Goal: Task Accomplishment & Management: Complete application form

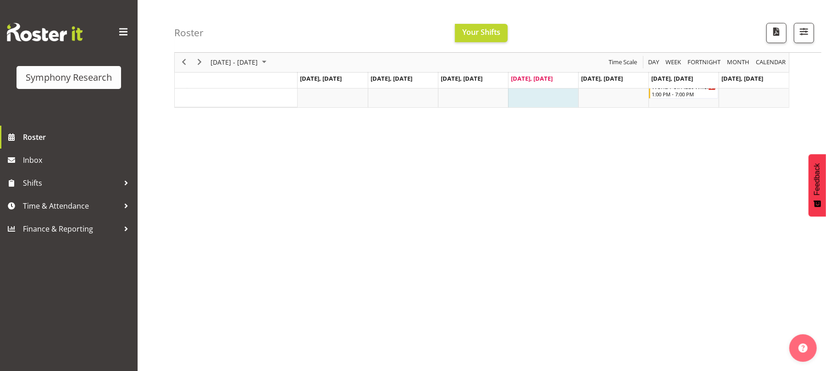
scroll to position [68, 0]
click at [72, 202] on span "Time & Attendance" at bounding box center [71, 206] width 96 height 14
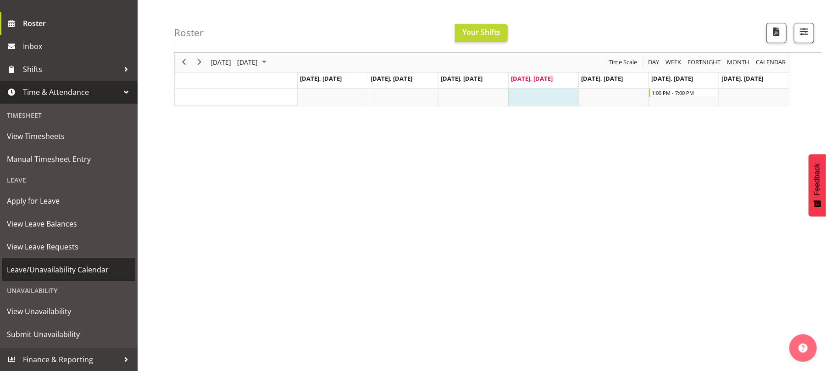
scroll to position [81, 0]
click at [87, 274] on span "Leave/Unavailability Calendar" at bounding box center [69, 270] width 124 height 14
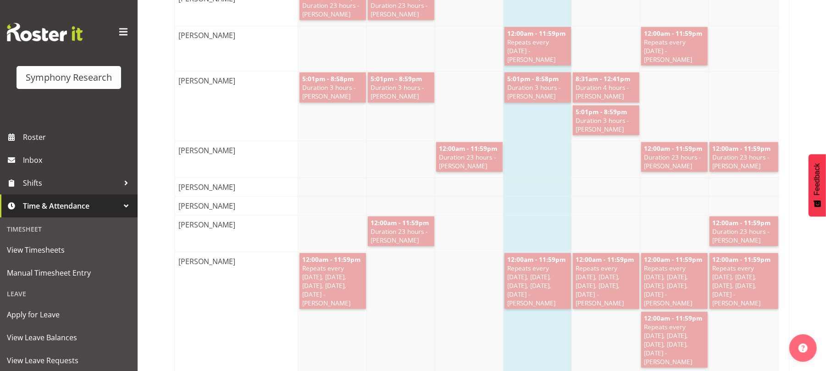
scroll to position [731, 0]
click at [48, 276] on span "Manual Timesheet Entry" at bounding box center [69, 273] width 124 height 14
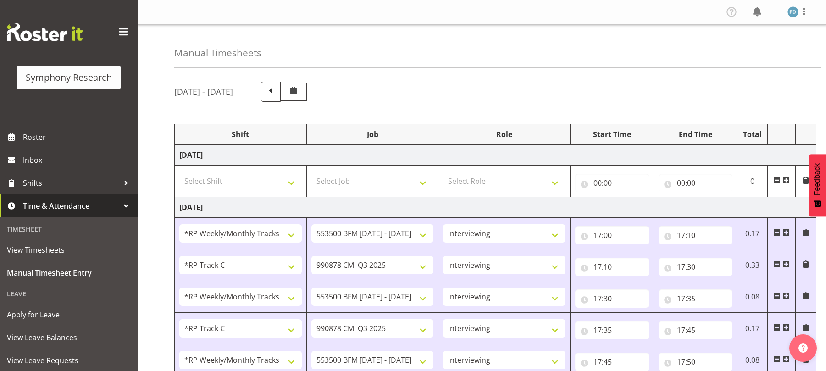
select select "2940"
select select "10242"
select select "47"
select select "17153"
select select "10239"
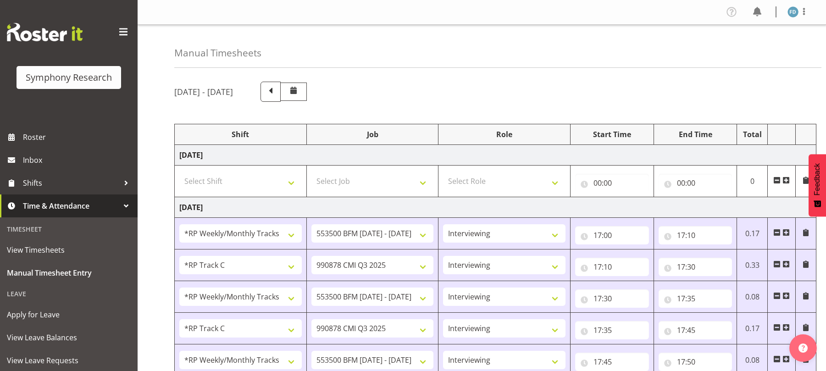
select select "47"
select select "2940"
select select "10242"
select select "47"
select select "17153"
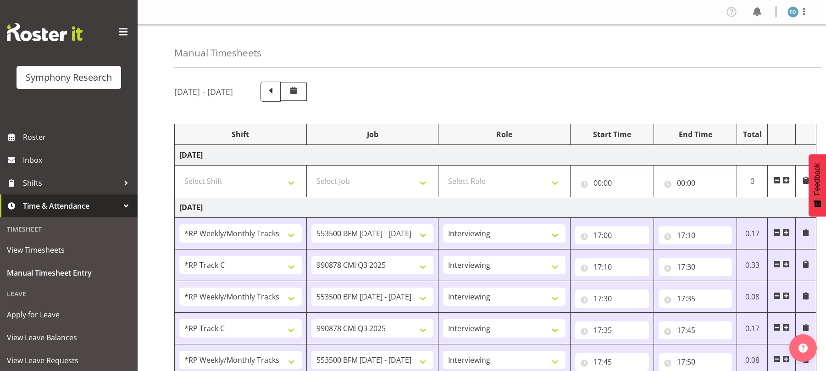
select select "10239"
select select "47"
select select "2940"
select select "10242"
select select "47"
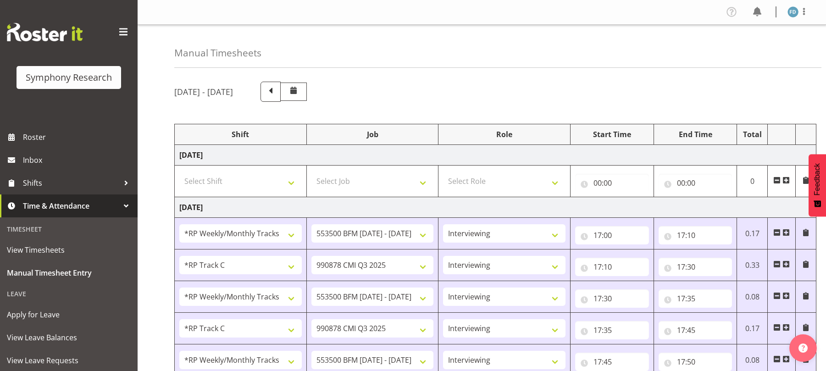
select select "17153"
select select "10239"
select select "47"
select select "2940"
select select "10242"
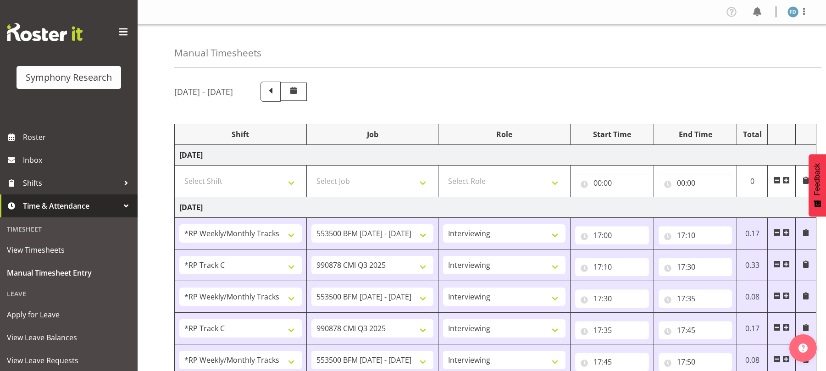
select select "47"
select select "17153"
select select "10239"
select select "47"
select select "56692"
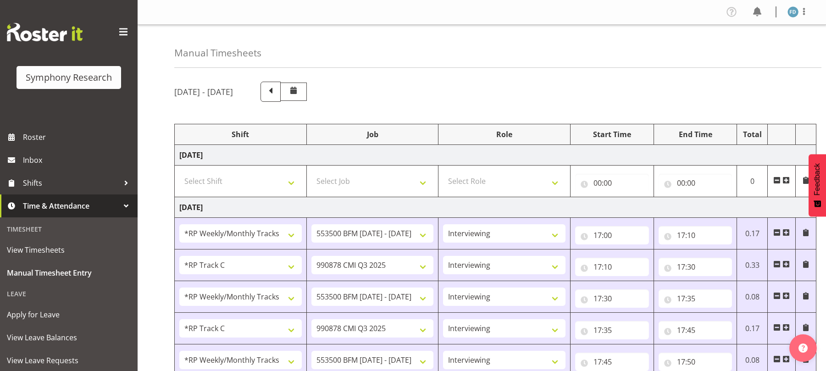
select select "10499"
select select "47"
select select "17153"
select select "10239"
select select "47"
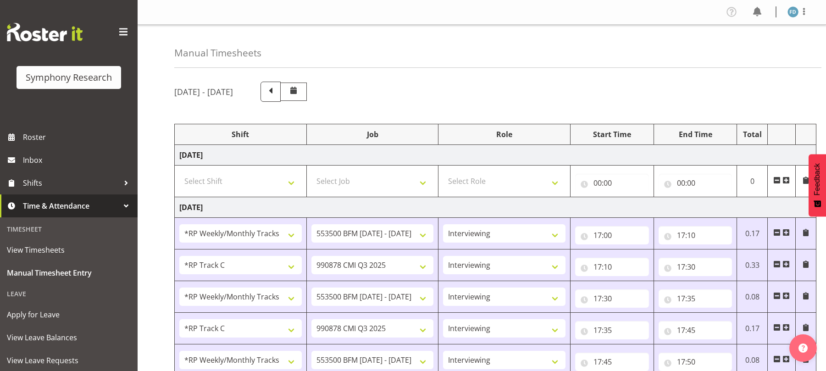
select select "56692"
select select "10499"
select select "47"
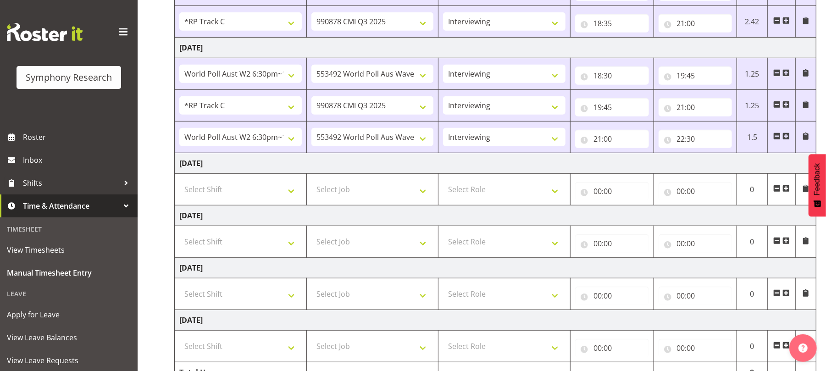
scroll to position [434, 0]
click at [294, 196] on select "Select Shift !!Project Briefing (Job to be assigned) !!Weekend Residential (Ros…" at bounding box center [240, 189] width 123 height 18
select select "56692"
click at [179, 183] on select "Select Shift !!Project Briefing (Job to be assigned) !!Weekend Residential (Ros…" at bounding box center [240, 189] width 123 height 18
click at [426, 190] on select "Select Job 550060 IF Admin 553492 World Poll Aus Wave 2 Main 2025 553500 BFM Ju…" at bounding box center [373, 189] width 123 height 18
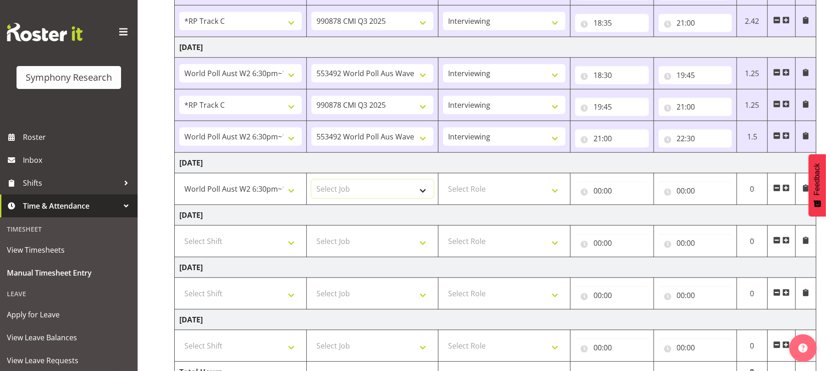
select select "10499"
click at [312, 183] on select "Select Job 550060 IF Admin 553492 World Poll Aus Wave 2 Main 2025 553500 BFM Ju…" at bounding box center [373, 189] width 123 height 18
click at [555, 195] on select "Select Role Briefing Interviewing" at bounding box center [504, 189] width 123 height 18
select select "47"
click at [443, 183] on select "Select Role Briefing Interviewing" at bounding box center [504, 189] width 123 height 18
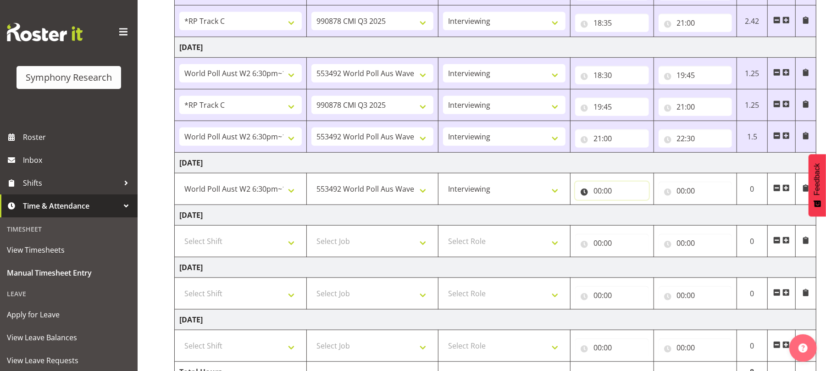
click at [597, 195] on input "00:00" at bounding box center [612, 191] width 74 height 18
click at [639, 218] on select "00 01 02 03 04 05 06 07 08 09 10 11 12 13 14 15 16 17 18 19 20 21 22 23" at bounding box center [638, 215] width 21 height 18
select select "18"
click at [628, 208] on select "00 01 02 03 04 05 06 07 08 09 10 11 12 13 14 15 16 17 18 19 20 21 22 23" at bounding box center [638, 215] width 21 height 18
type input "18:00"
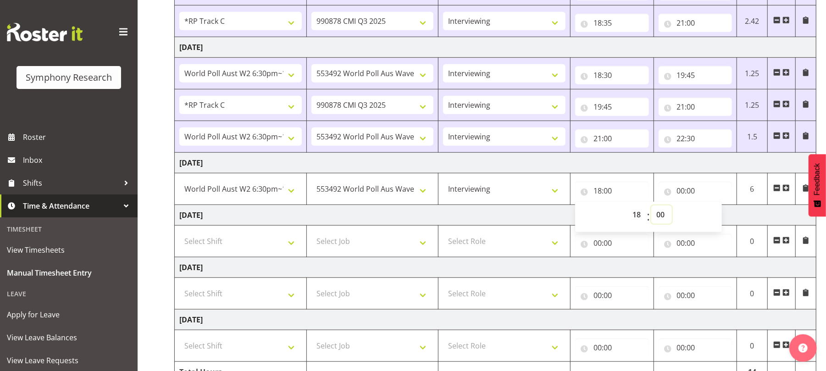
click at [660, 215] on select "00 01 02 03 04 05 06 07 08 09 10 11 12 13 14 15 16 17 18 19 20 21 22 23 24 25 2…" at bounding box center [662, 215] width 21 height 18
select select "30"
click at [652, 208] on select "00 01 02 03 04 05 06 07 08 09 10 11 12 13 14 15 16 17 18 19 20 21 22 23 24 25 2…" at bounding box center [662, 215] width 21 height 18
type input "18:30"
click at [681, 195] on input "00:00" at bounding box center [696, 191] width 74 height 18
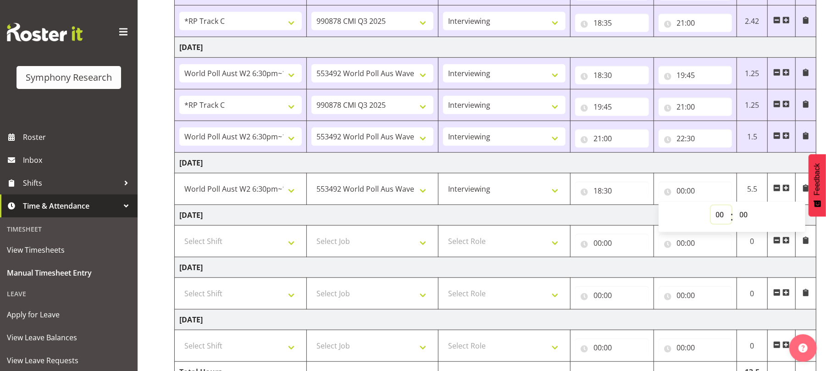
click at [719, 217] on select "00 01 02 03 04 05 06 07 08 09 10 11 12 13 14 15 16 17 18 19 20 21 22 23" at bounding box center [721, 215] width 21 height 18
select select "22"
click at [711, 208] on select "00 01 02 03 04 05 06 07 08 09 10 11 12 13 14 15 16 17 18 19 20 21 22 23" at bounding box center [721, 215] width 21 height 18
type input "22:00"
click at [743, 217] on select "00 01 02 03 04 05 06 07 08 09 10 11 12 13 14 15 16 17 18 19 20 21 22 23 24 25 2…" at bounding box center [745, 215] width 21 height 18
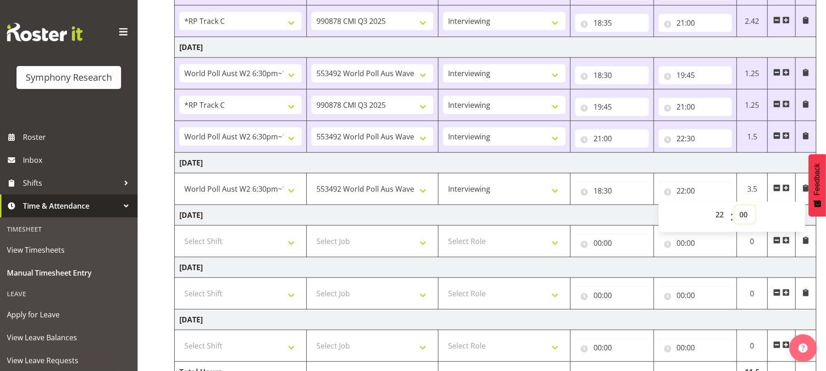
select select "30"
click at [735, 208] on select "00 01 02 03 04 05 06 07 08 09 10 11 12 13 14 15 16 17 18 19 20 21 22 23 24 25 2…" at bounding box center [745, 215] width 21 height 18
type input "22:30"
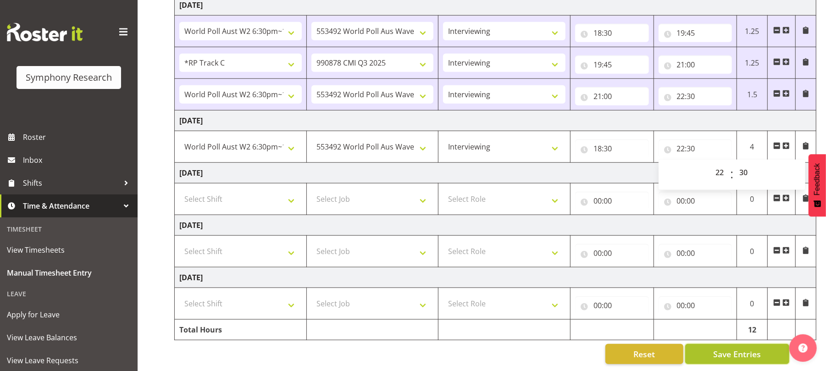
click at [729, 348] on span "Save Entries" at bounding box center [737, 354] width 48 height 12
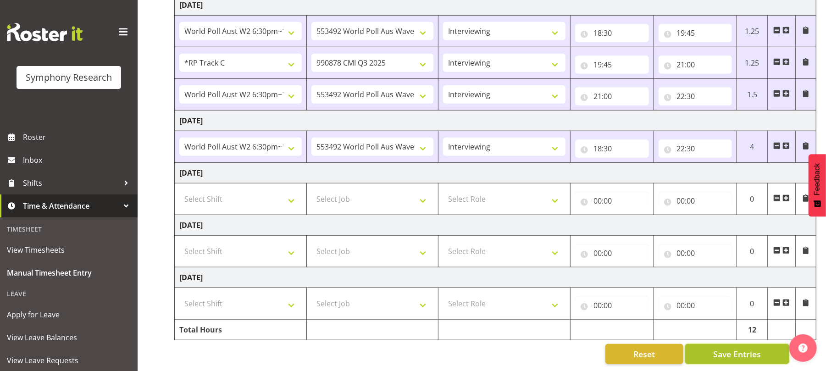
click at [729, 348] on span "Save Entries" at bounding box center [737, 354] width 48 height 12
click at [727, 348] on span "Save Entries" at bounding box center [737, 354] width 48 height 12
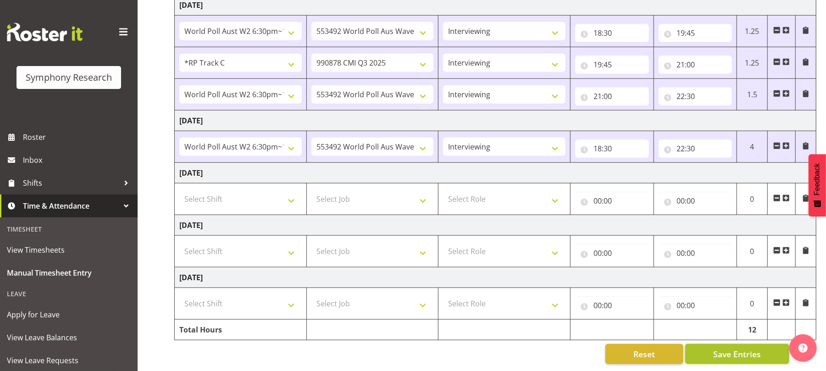
click at [727, 348] on span "Save Entries" at bounding box center [737, 354] width 48 height 12
click at [737, 348] on span "Save Entries" at bounding box center [737, 354] width 48 height 12
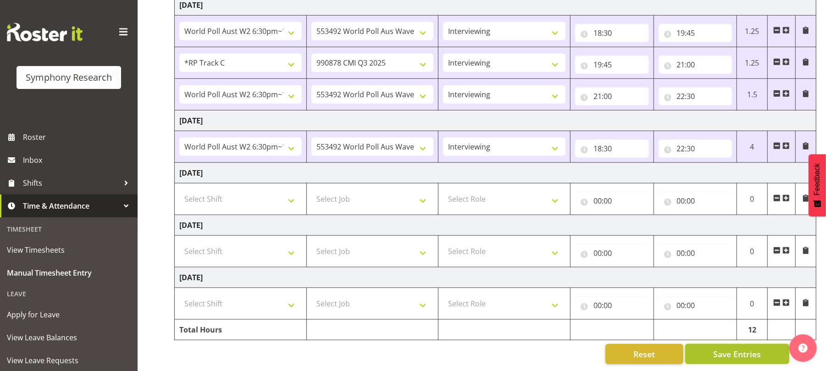
click at [737, 348] on span "Save Entries" at bounding box center [737, 354] width 48 height 12
click at [730, 348] on span "Save Entries" at bounding box center [737, 354] width 48 height 12
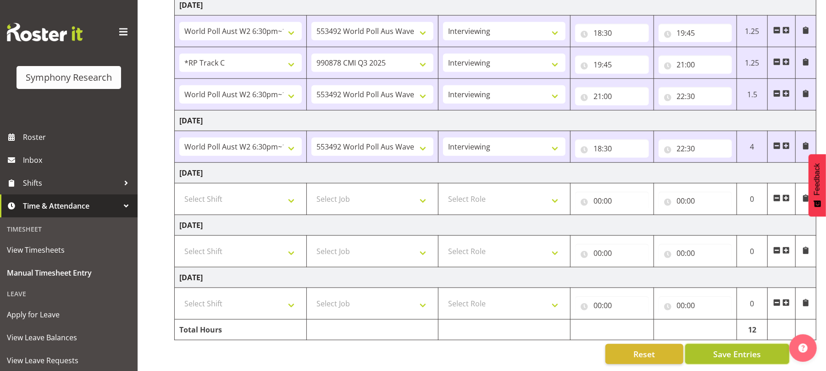
click at [730, 348] on span "Save Entries" at bounding box center [737, 354] width 48 height 12
click at [741, 348] on span "Save Entries" at bounding box center [737, 354] width 48 height 12
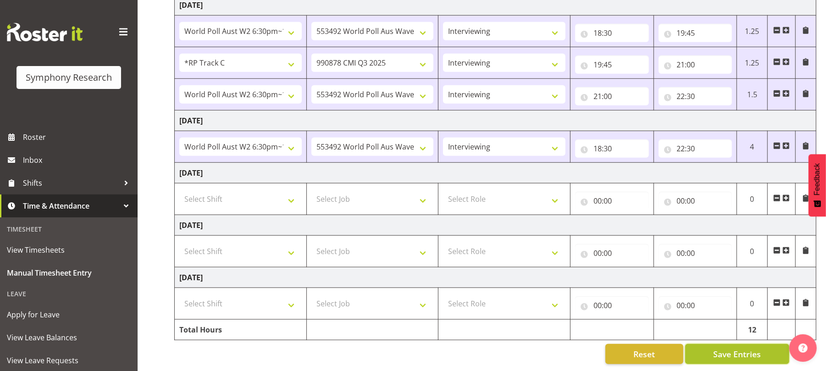
click at [741, 348] on span "Save Entries" at bounding box center [737, 354] width 48 height 12
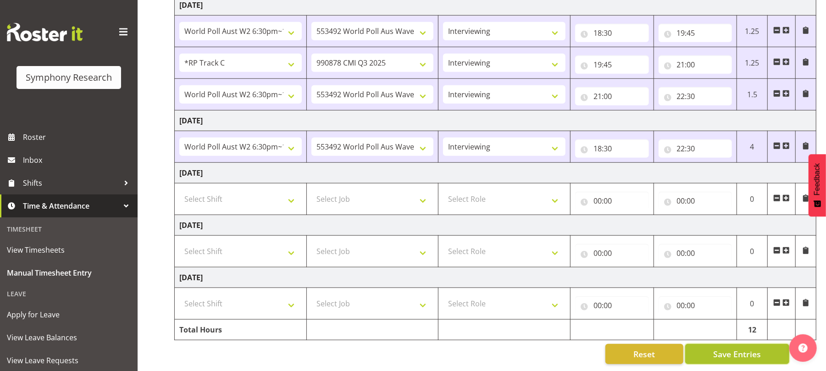
click at [729, 348] on span "Save Entries" at bounding box center [737, 354] width 48 height 12
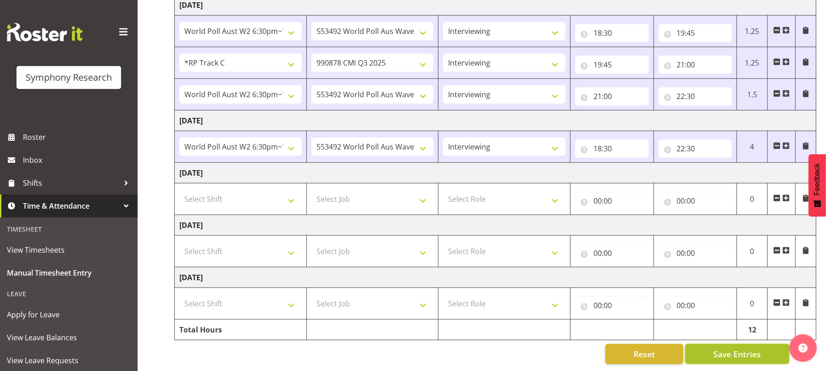
click at [729, 348] on span "Save Entries" at bounding box center [737, 354] width 48 height 12
click at [725, 349] on span "Save Entries" at bounding box center [737, 354] width 48 height 12
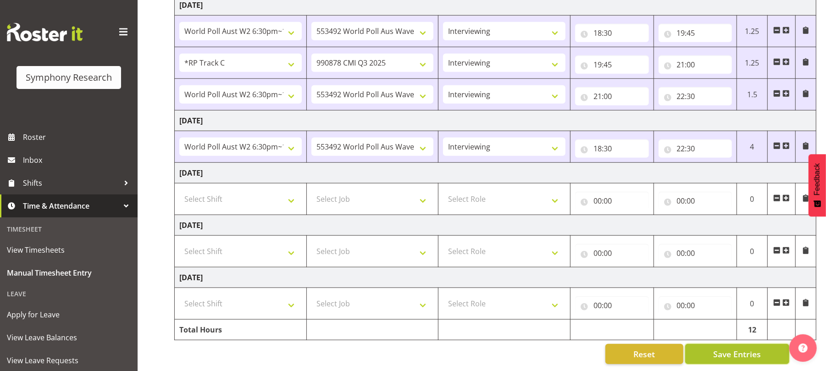
click at [725, 349] on span "Save Entries" at bounding box center [737, 354] width 48 height 12
click at [738, 350] on span "Save Entries" at bounding box center [737, 354] width 48 height 12
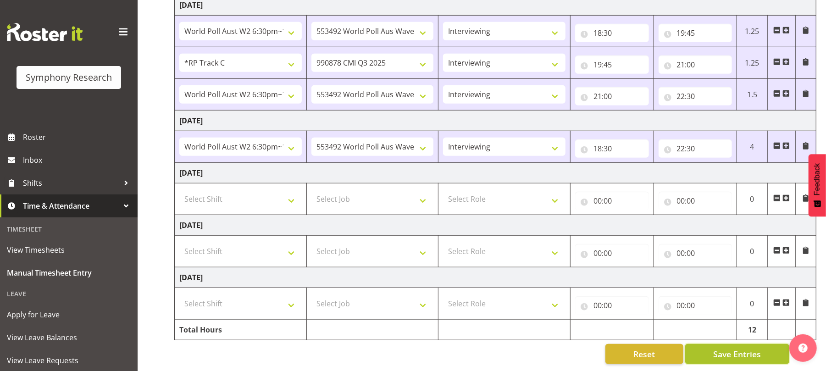
click at [738, 350] on span "Save Entries" at bounding box center [737, 354] width 48 height 12
click at [746, 352] on button "Save Entries" at bounding box center [737, 354] width 104 height 20
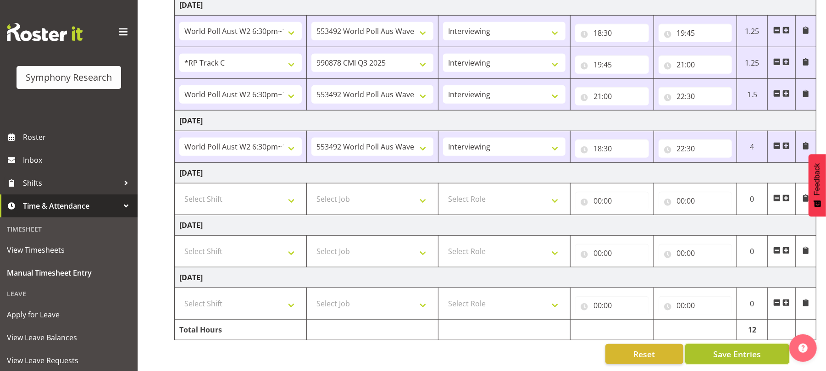
click at [742, 348] on span "Save Entries" at bounding box center [737, 354] width 48 height 12
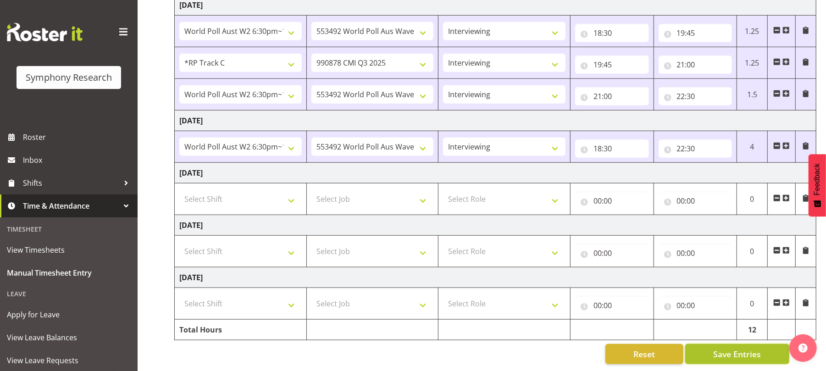
click at [742, 348] on span "Save Entries" at bounding box center [737, 354] width 48 height 12
click at [730, 352] on button "Save Entries" at bounding box center [737, 354] width 104 height 20
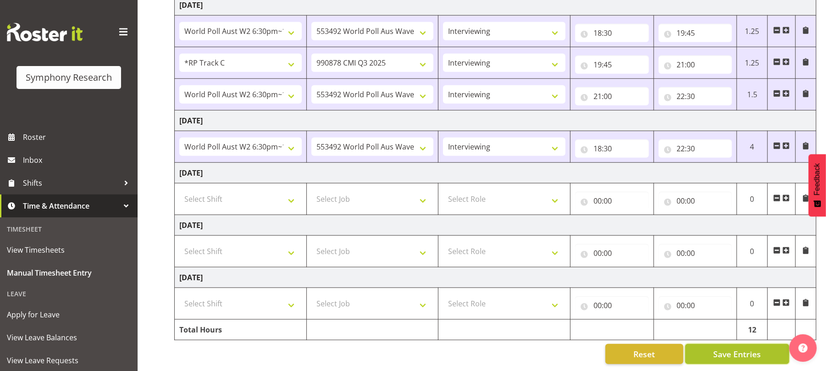
click at [730, 352] on button "Save Entries" at bounding box center [737, 354] width 104 height 20
click at [738, 348] on span "Save Entries" at bounding box center [737, 354] width 48 height 12
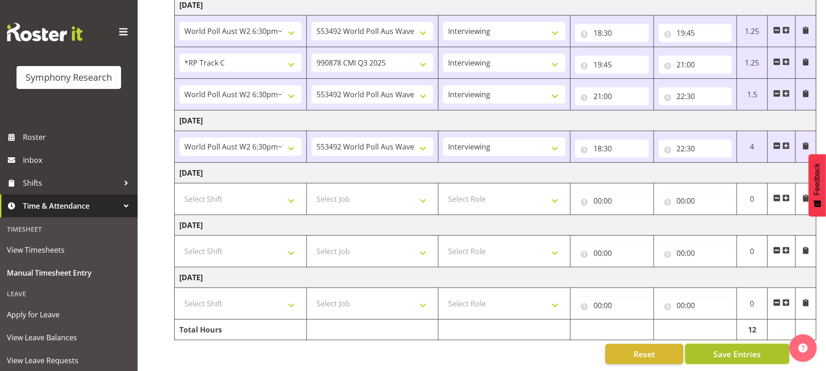
click at [735, 348] on span "Save Entries" at bounding box center [737, 354] width 48 height 12
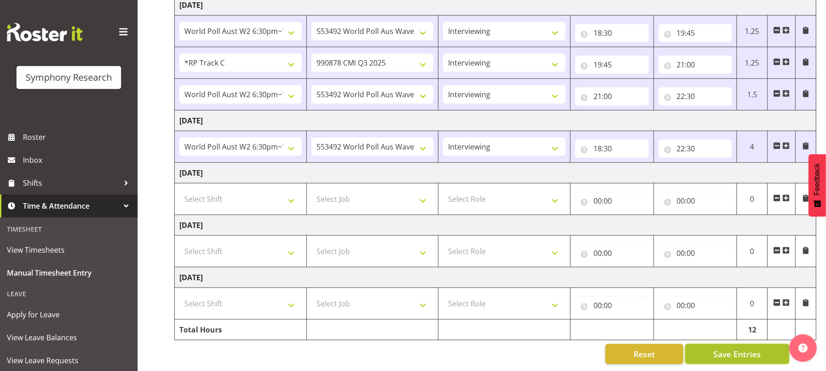
click at [735, 348] on span "Save Entries" at bounding box center [737, 354] width 48 height 12
click at [738, 348] on span "Save Entries" at bounding box center [737, 354] width 48 height 12
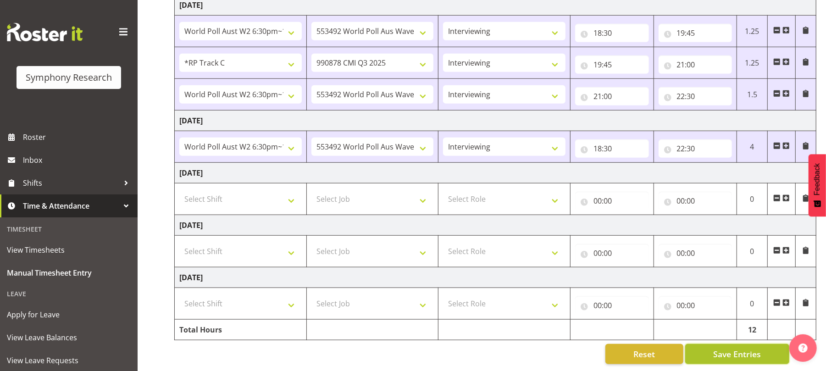
click at [738, 348] on span "Save Entries" at bounding box center [737, 354] width 48 height 12
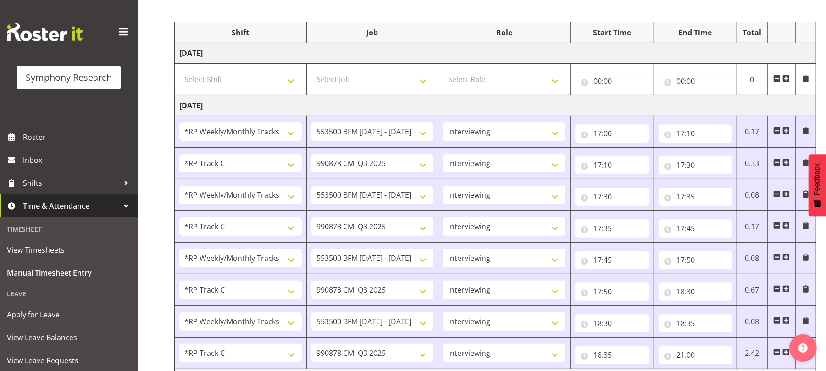
scroll to position [0, 0]
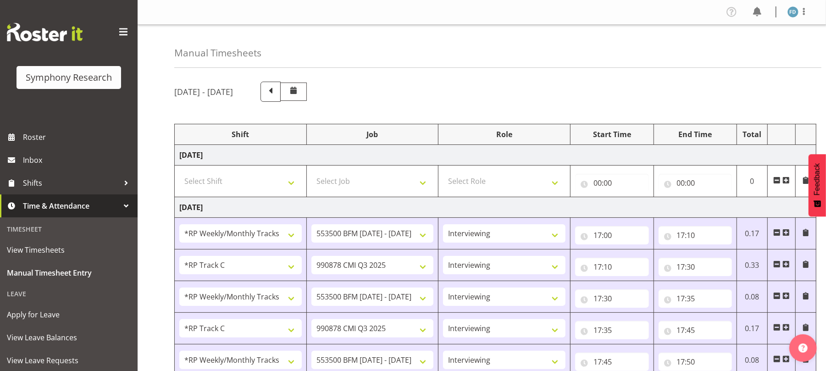
click at [792, 19] on div "Profile Log Out" at bounding box center [770, 12] width 93 height 15
click at [792, 17] on img at bounding box center [793, 11] width 11 height 11
click at [760, 45] on link "Log Out" at bounding box center [766, 48] width 88 height 17
